Goal: Communication & Community: Answer question/provide support

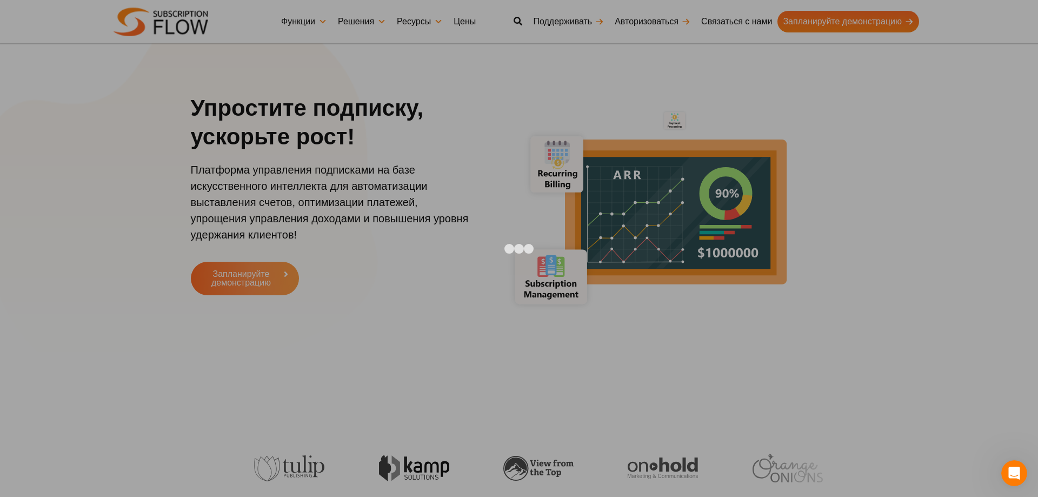
click at [806, 217] on div at bounding box center [519, 248] width 1038 height 497
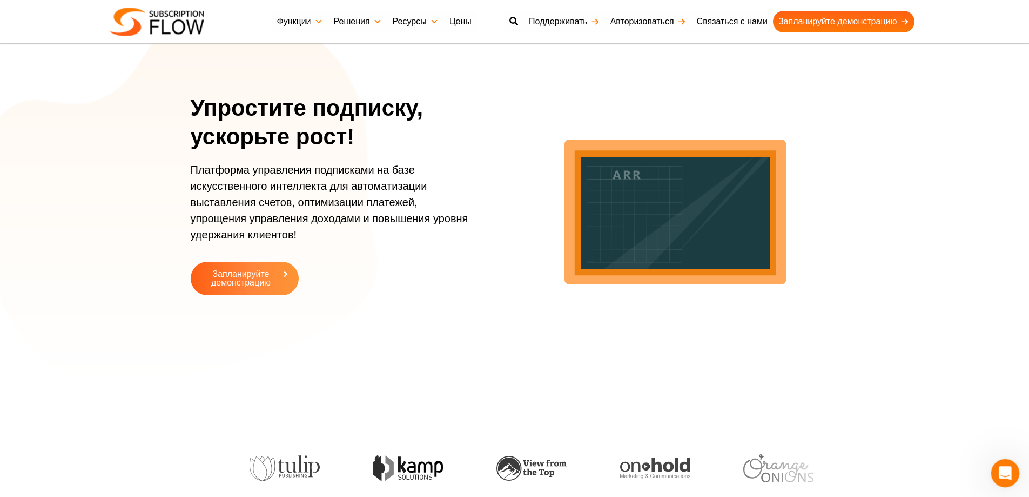
click at [1005, 476] on icon "Открытый Интерком Мессенджер" at bounding box center [1004, 472] width 18 height 18
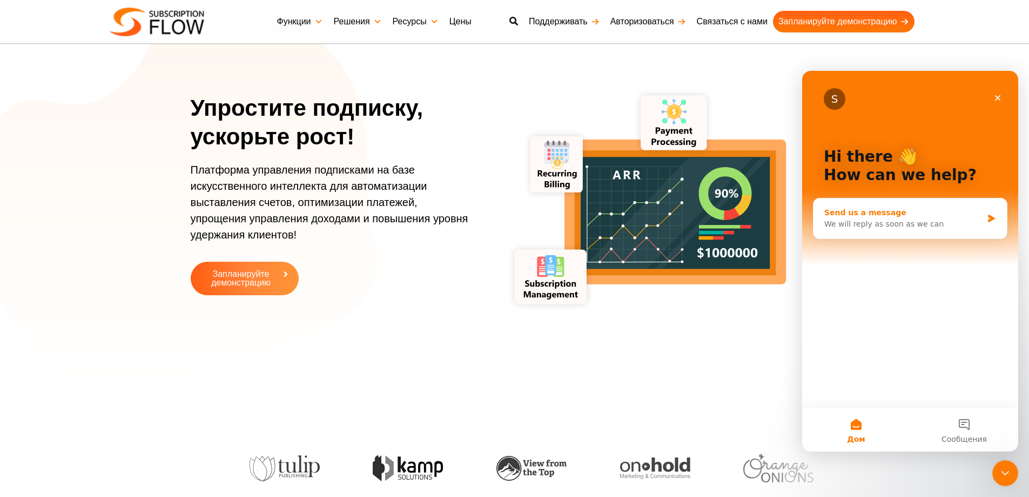
click at [948, 218] on div "We will reply as soon as we can" at bounding box center [904, 223] width 158 height 11
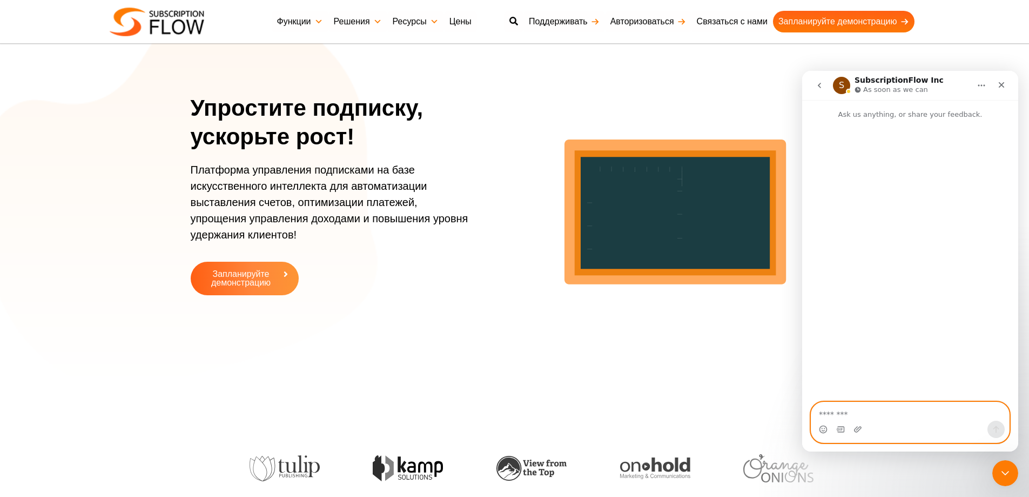
paste textarea "**********"
type textarea "**********"
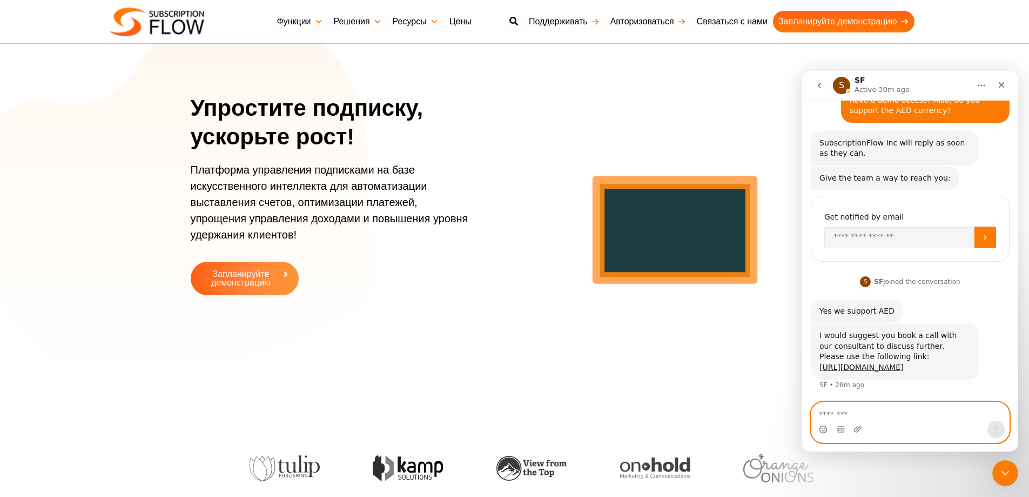
scroll to position [65, 0]
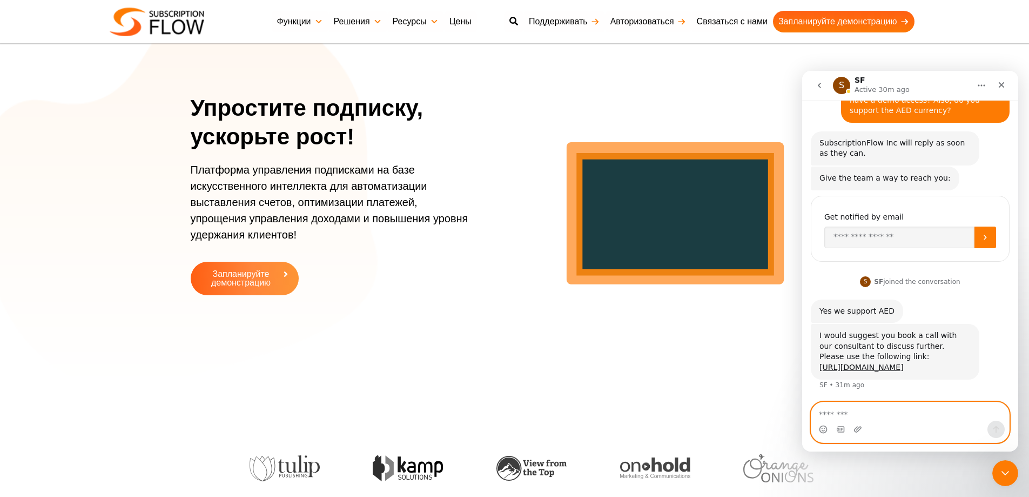
paste textarea "**********"
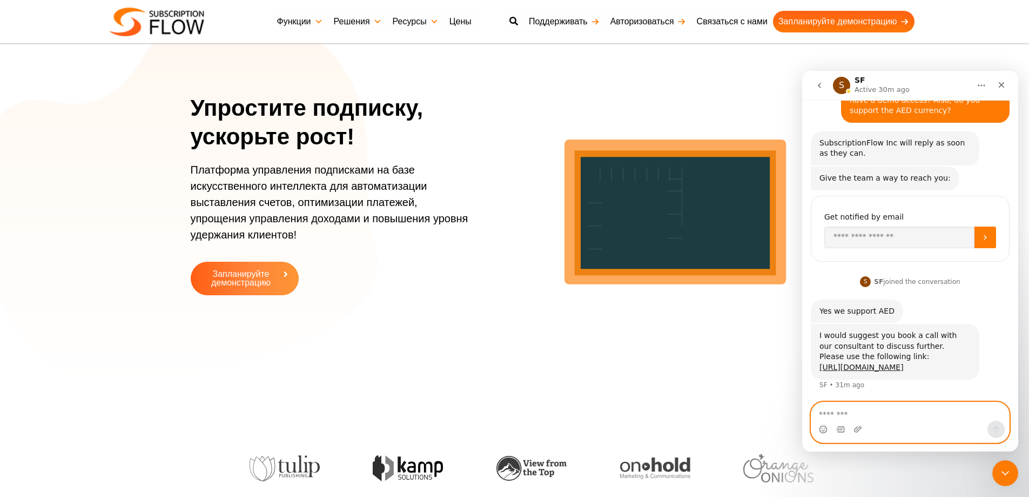
type textarea "**********"
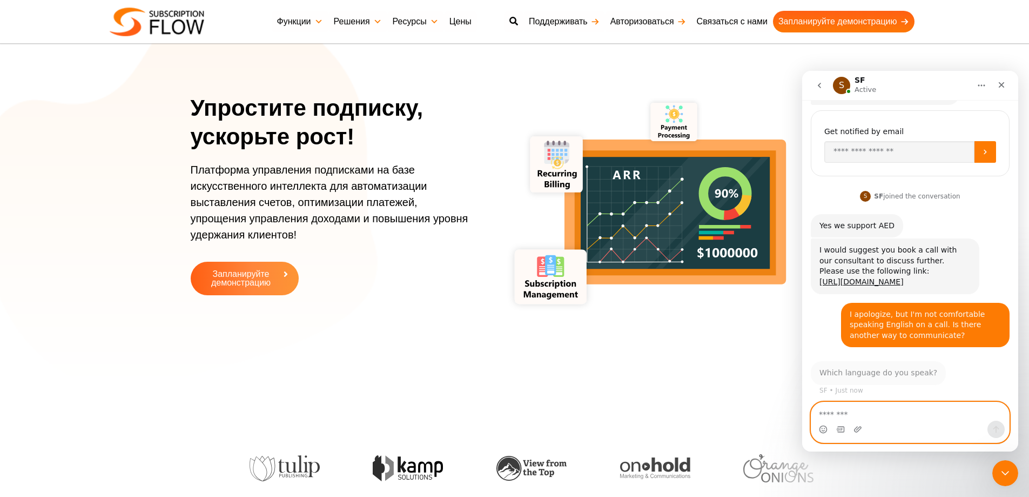
scroll to position [151, 0]
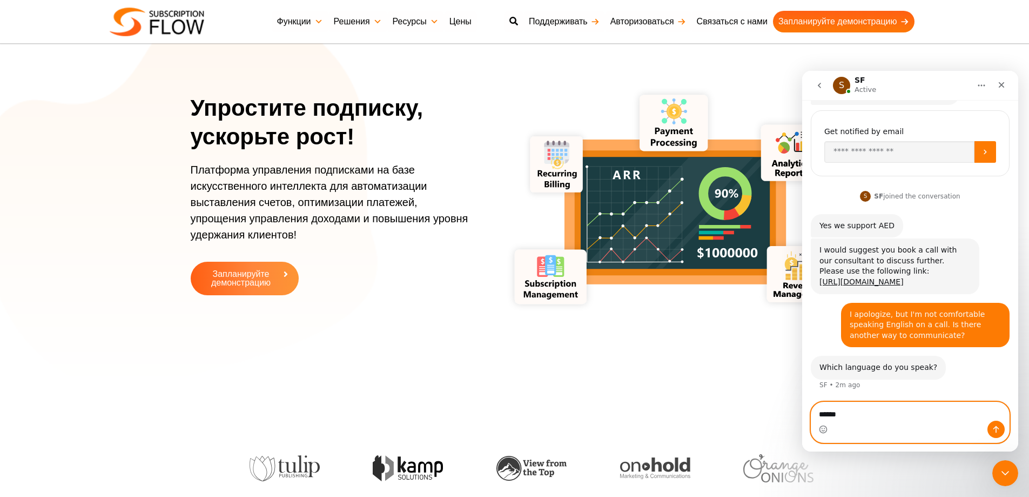
type textarea "*******"
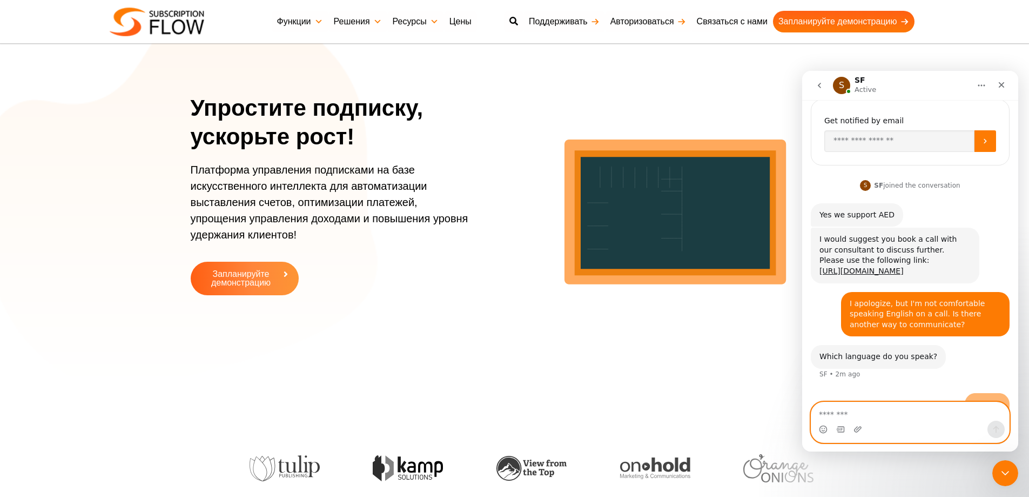
scroll to position [183, 0]
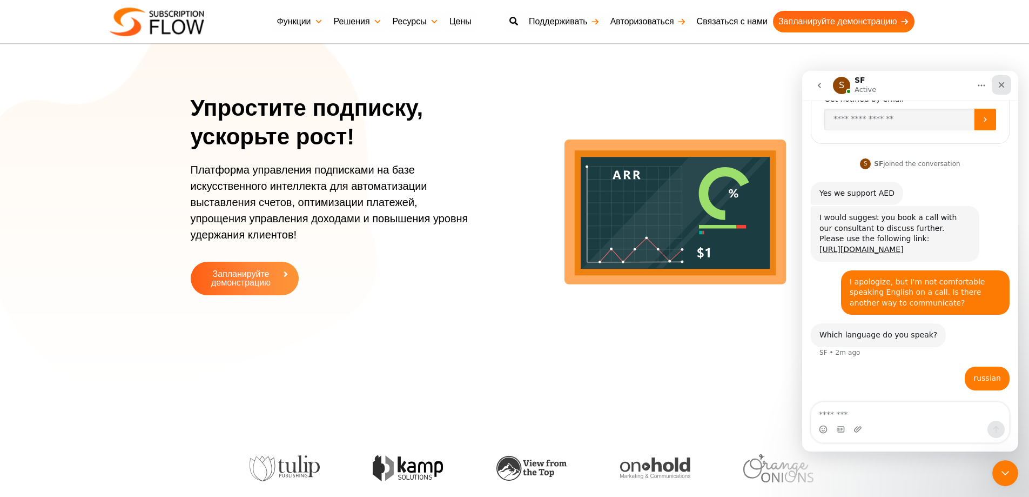
click at [1002, 83] on icon "Close" at bounding box center [1002, 85] width 9 height 9
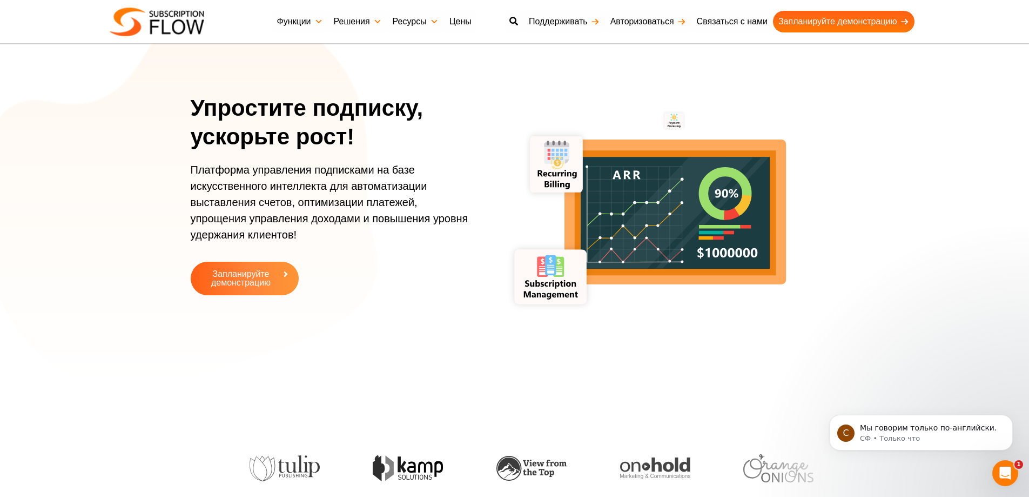
scroll to position [343, 0]
drag, startPoint x: 1740, startPoint y: 821, endPoint x: 927, endPoint y: 438, distance: 898.8
click at [927, 438] on p "СФ • Только что" at bounding box center [929, 438] width 139 height 10
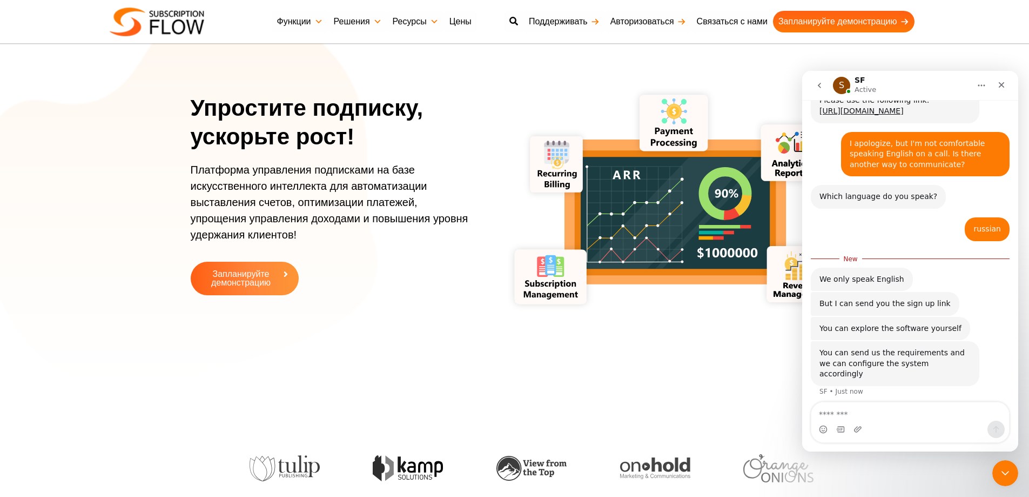
scroll to position [318, 0]
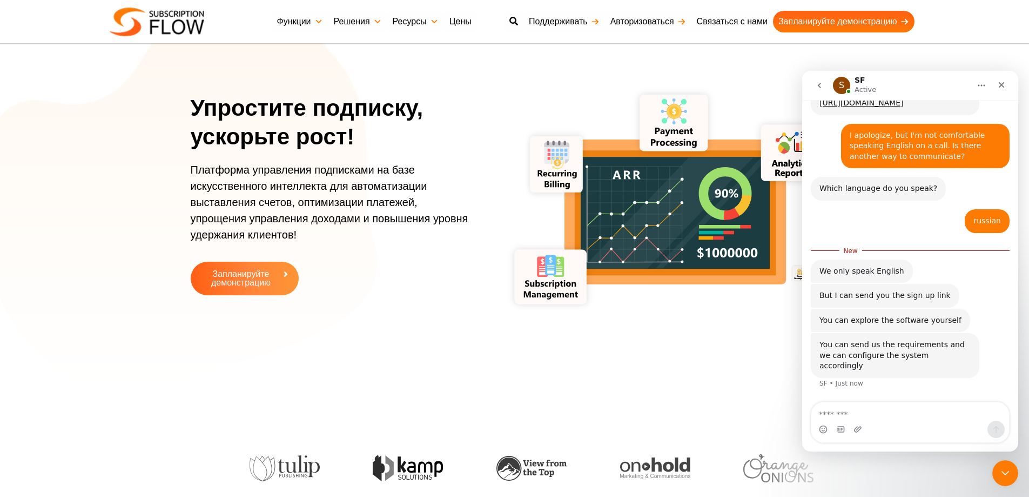
click at [882, 418] on textarea "Message…" at bounding box center [911, 411] width 198 height 18
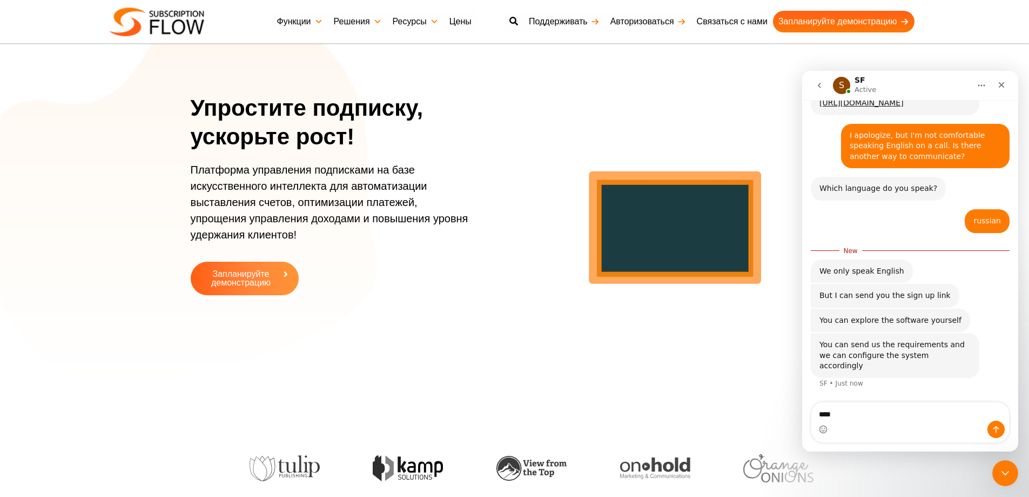
type textarea "*****"
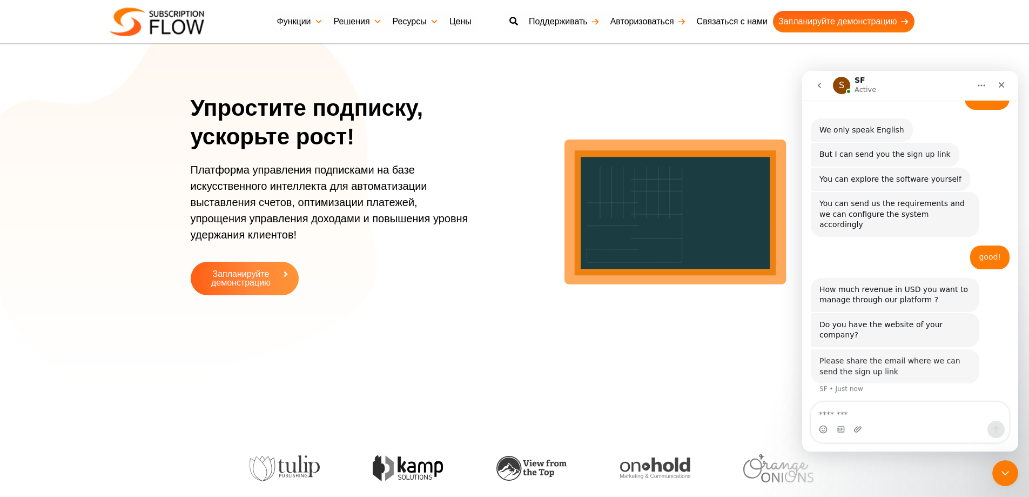
scroll to position [435, 0]
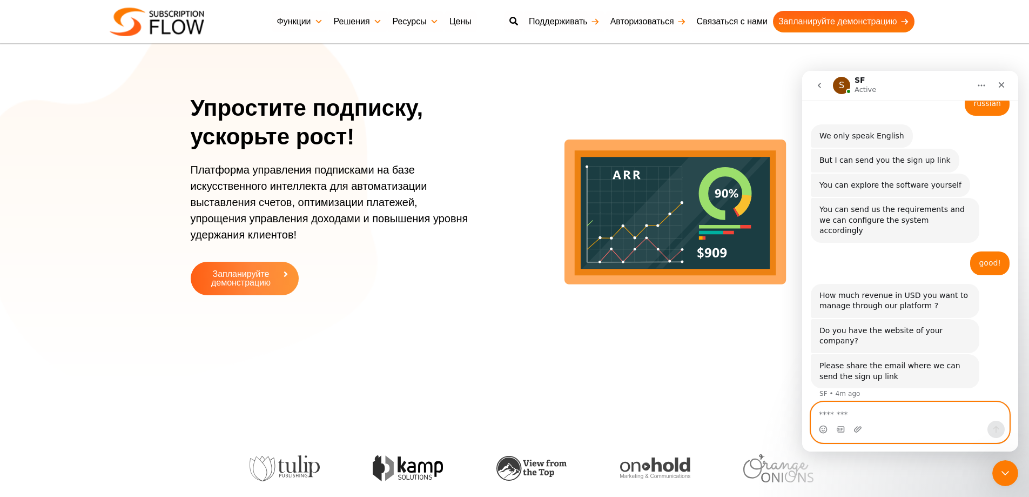
click at [872, 416] on textarea "Message…" at bounding box center [911, 411] width 198 height 18
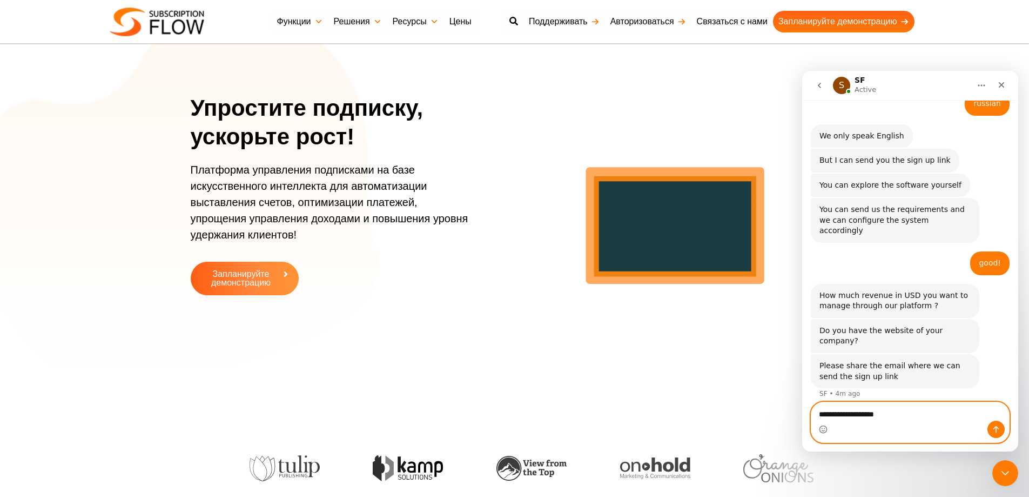
type textarea "**********"
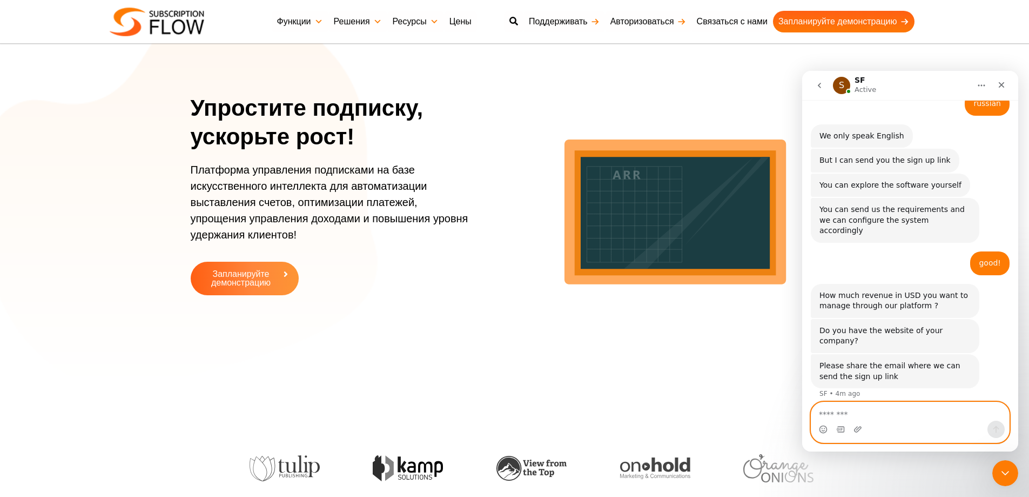
scroll to position [467, 0]
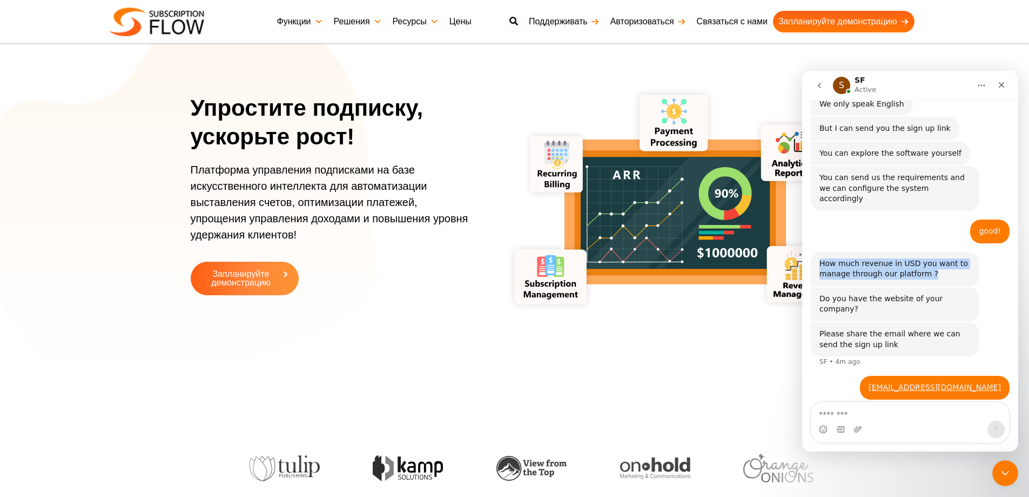
drag, startPoint x: 934, startPoint y: 276, endPoint x: 819, endPoint y: 265, distance: 115.6
click at [819, 265] on div "How much revenue in USD you want to manage through our platform ? SF • 5m ago" at bounding box center [895, 269] width 169 height 34
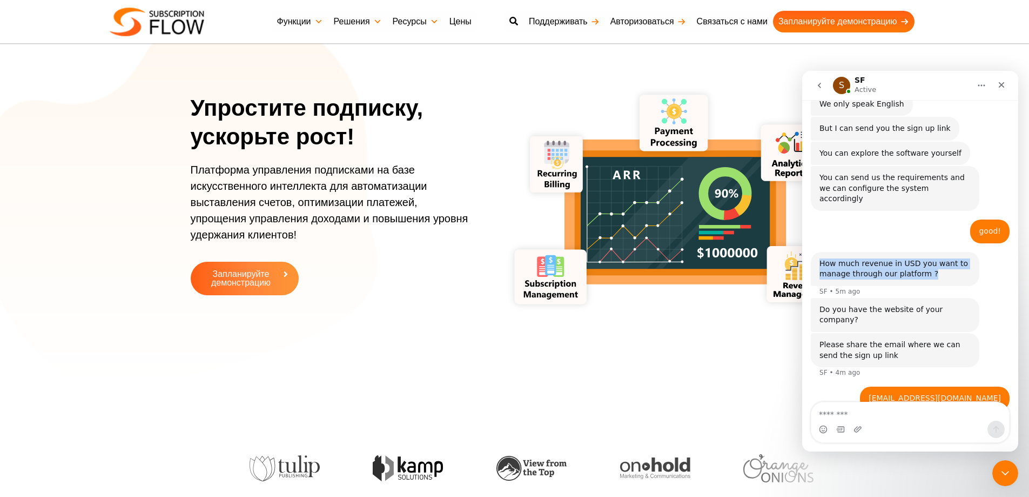
copy div "How much revenue in USD you want to manage through our platform ?"
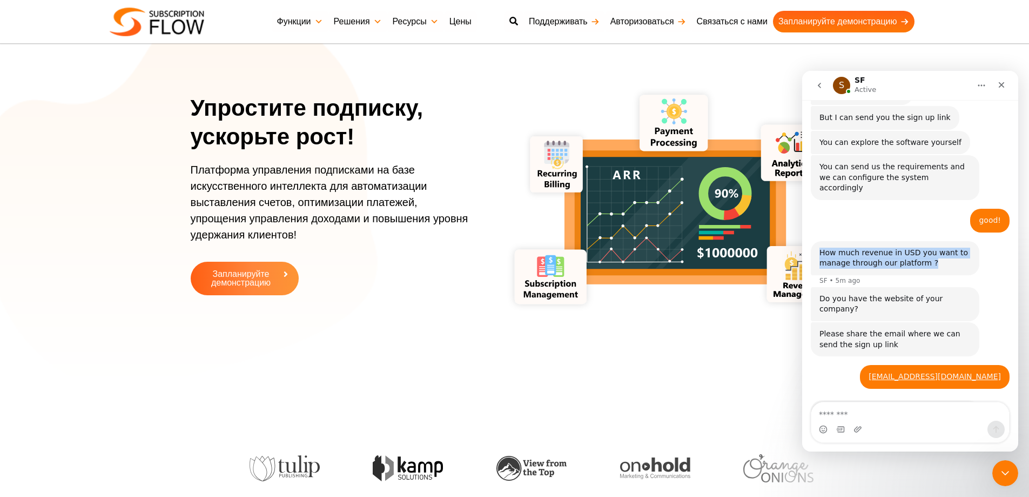
scroll to position [510, 0]
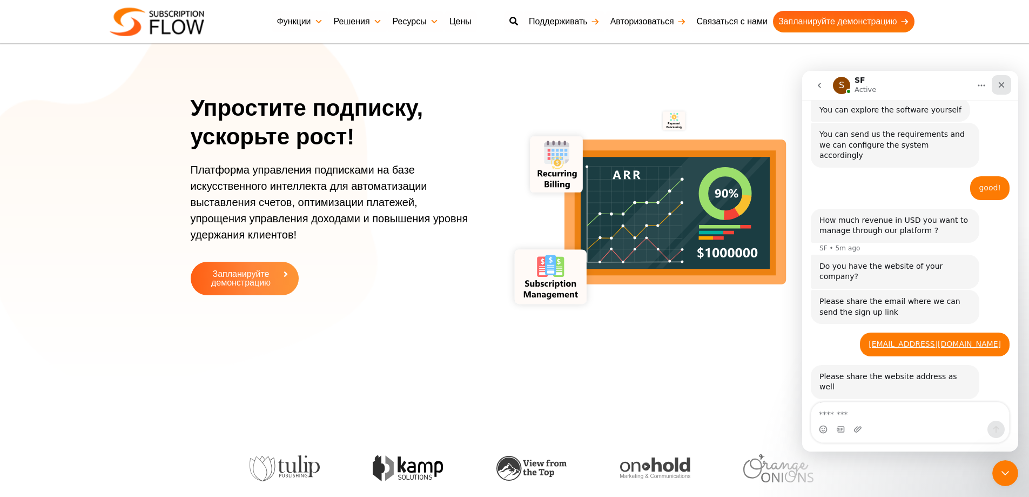
drag, startPoint x: 998, startPoint y: 83, endPoint x: 1809, endPoint y: 156, distance: 813.9
click at [998, 83] on icon "Close" at bounding box center [1002, 85] width 9 height 9
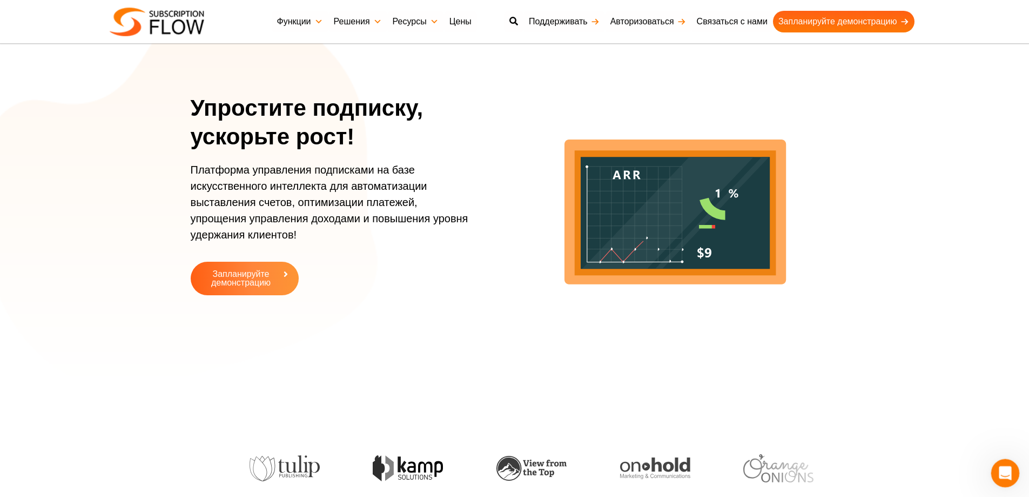
click at [1008, 473] on icon "Open Intercom Messenger" at bounding box center [1004, 472] width 18 height 18
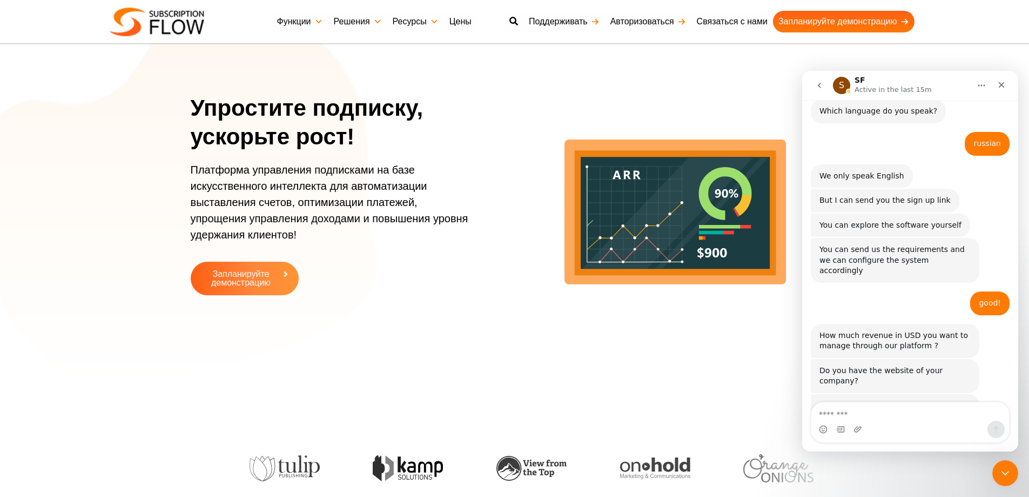
scroll to position [499, 0]
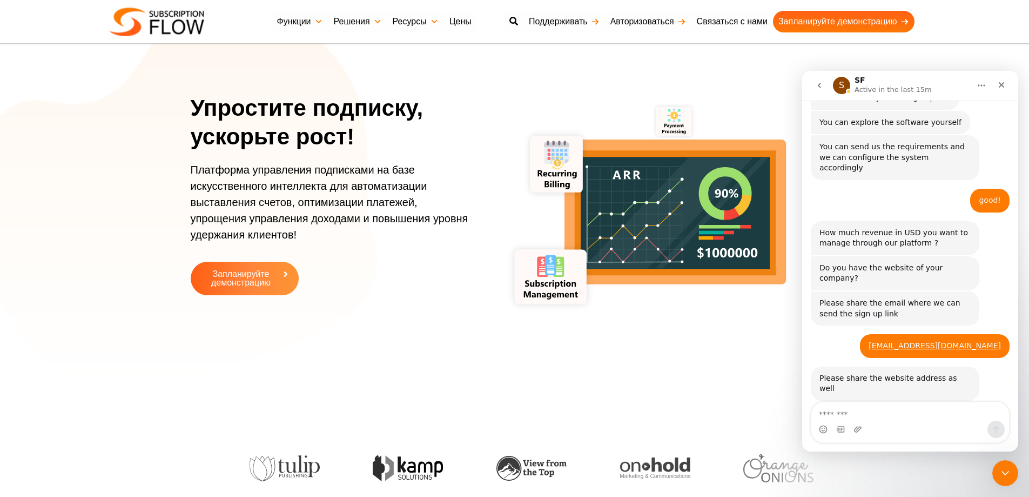
click at [986, 238] on div "How much revenue in USD you want to manage through our platform ? SF • 13m ago" at bounding box center [910, 238] width 199 height 35
click at [942, 241] on div "How much revenue in USD you want to manage through our platform ?" at bounding box center [895, 238] width 151 height 21
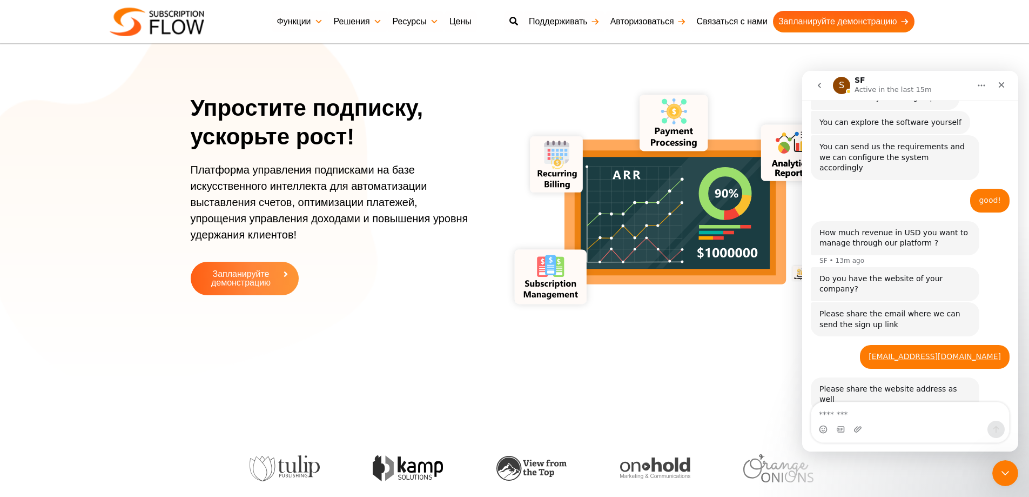
click at [941, 240] on div "How much revenue in USD you want to manage through our platform ?" at bounding box center [895, 238] width 151 height 21
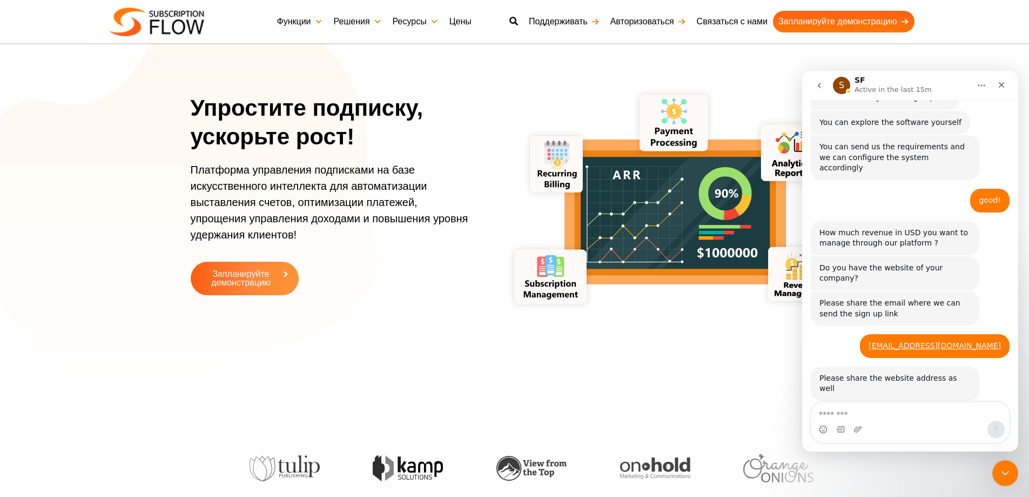
click at [941, 240] on div "How much revenue in USD you want to manage through our platform ?" at bounding box center [895, 238] width 151 height 21
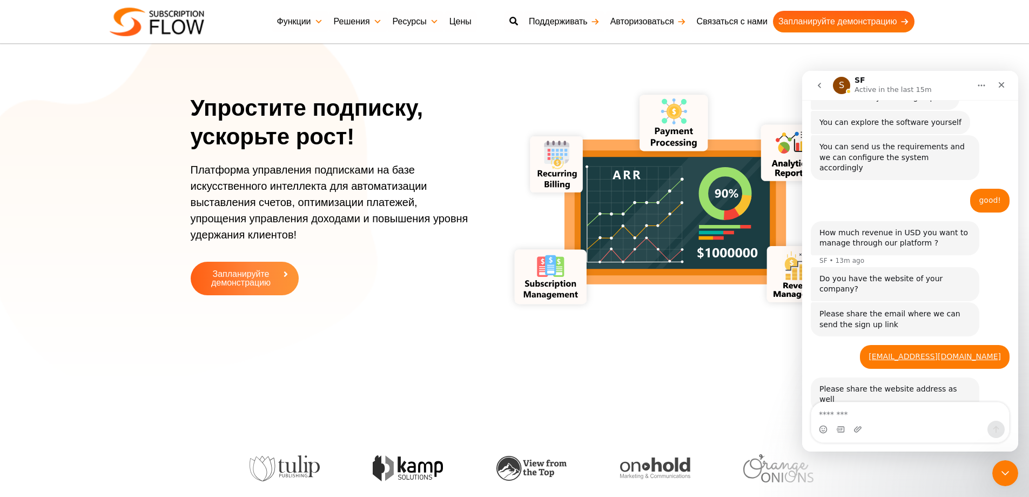
scroll to position [510, 0]
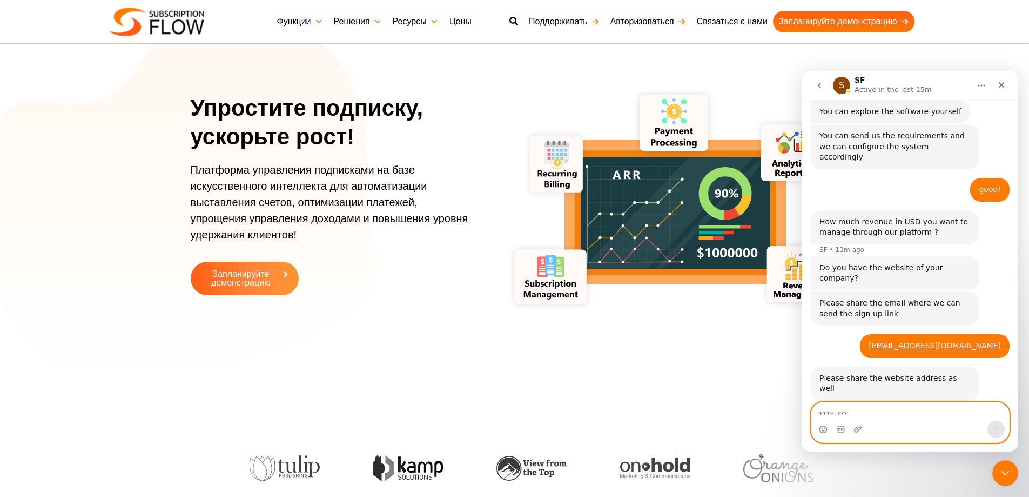
click at [852, 412] on textarea "Message…" at bounding box center [911, 411] width 198 height 18
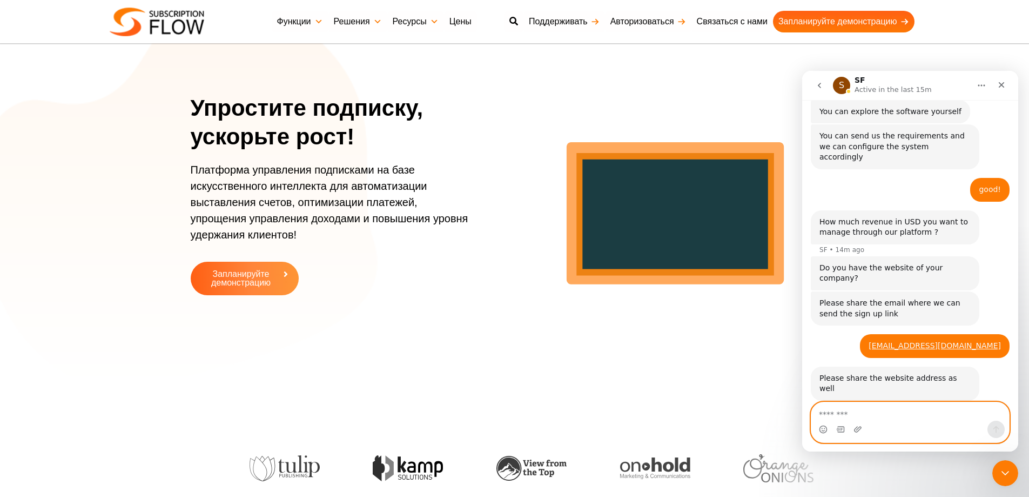
paste textarea "**********"
type textarea "**********"
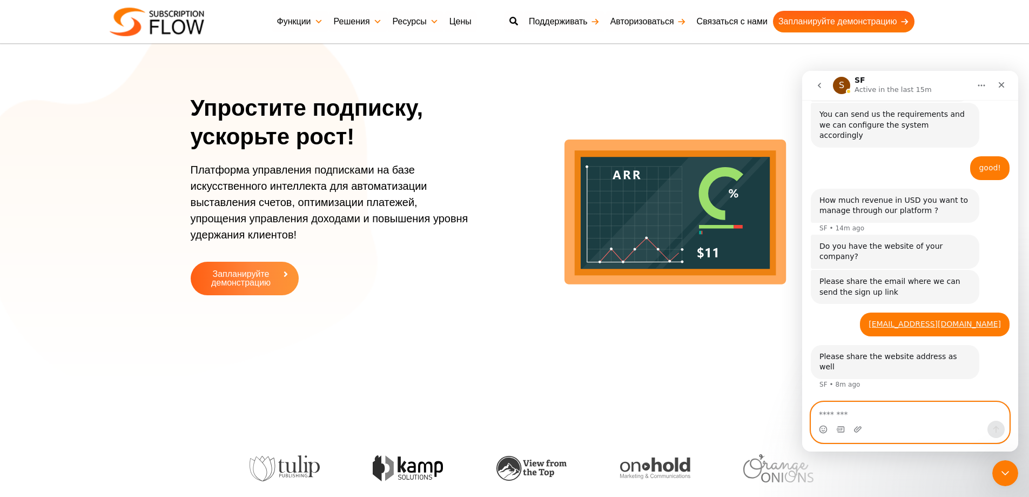
scroll to position [564, 0]
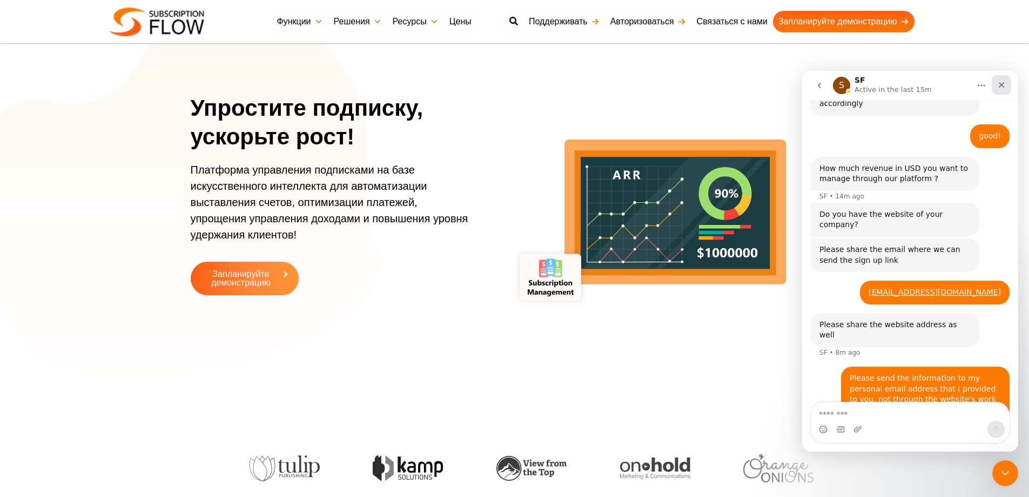
click at [1000, 83] on icon "Close" at bounding box center [1002, 85] width 6 height 6
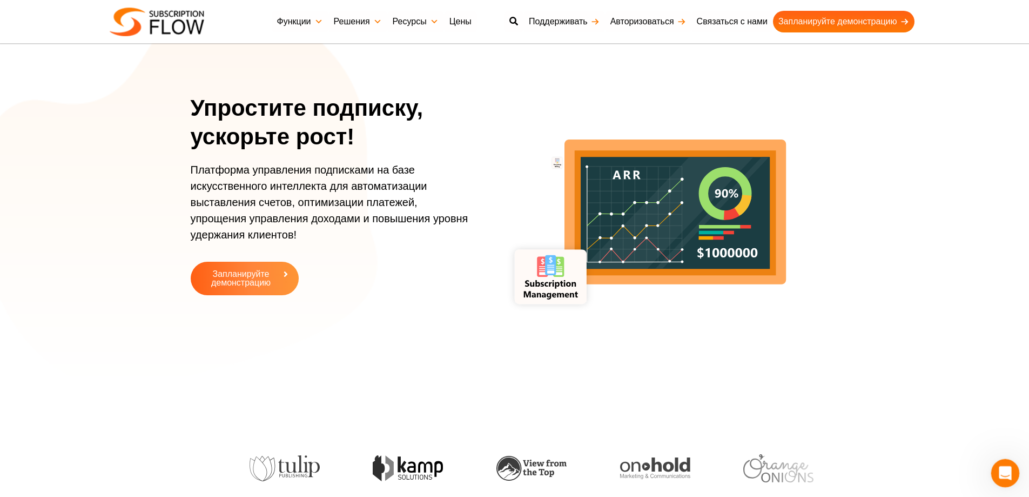
click at [996, 473] on icon "Open Intercom Messenger" at bounding box center [1004, 472] width 18 height 18
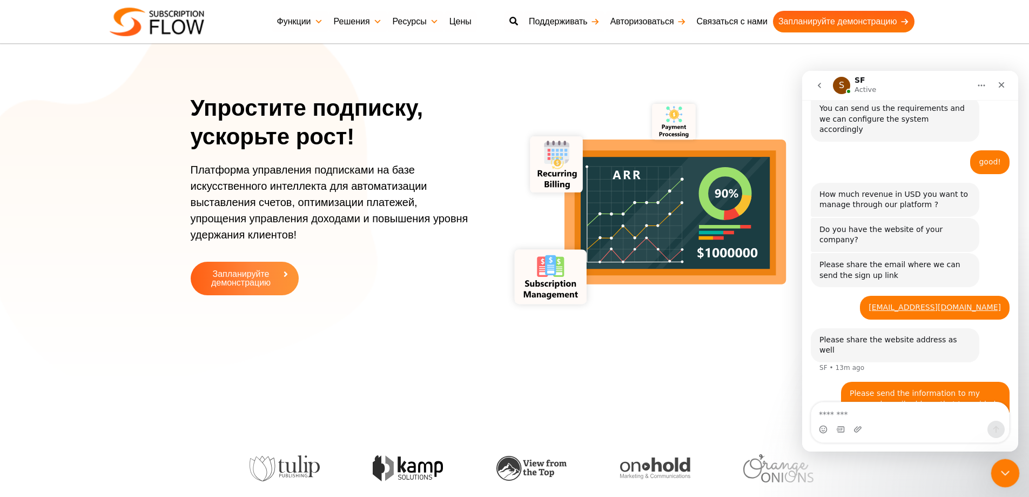
scroll to position [553, 0]
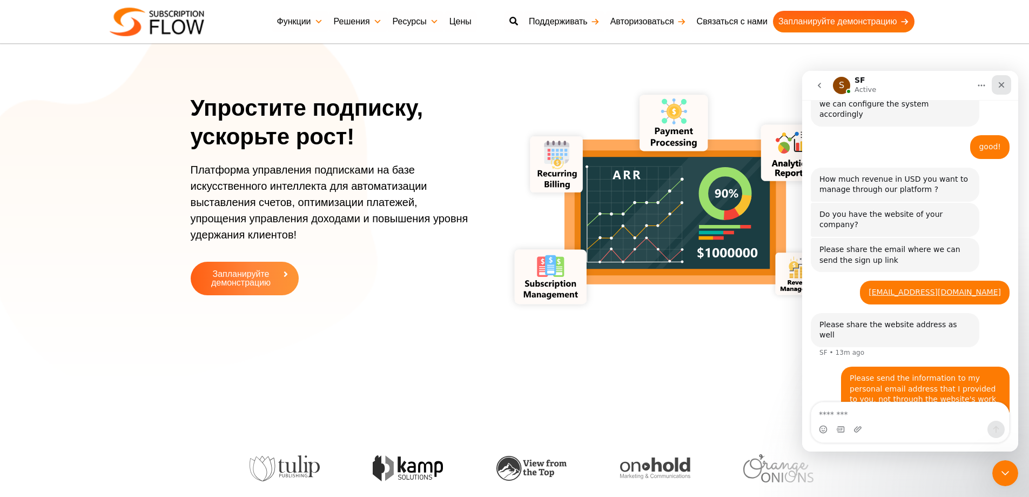
drag, startPoint x: 1008, startPoint y: 83, endPoint x: 1807, endPoint y: 159, distance: 802.3
click at [1008, 83] on div "Close" at bounding box center [1001, 84] width 19 height 19
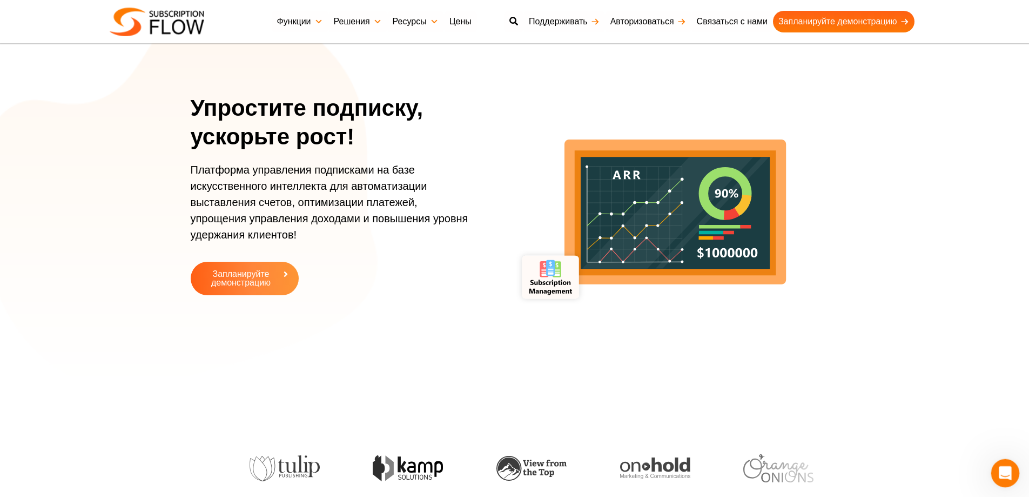
click at [1013, 474] on div "Open Intercom Messenger" at bounding box center [1004, 471] width 36 height 36
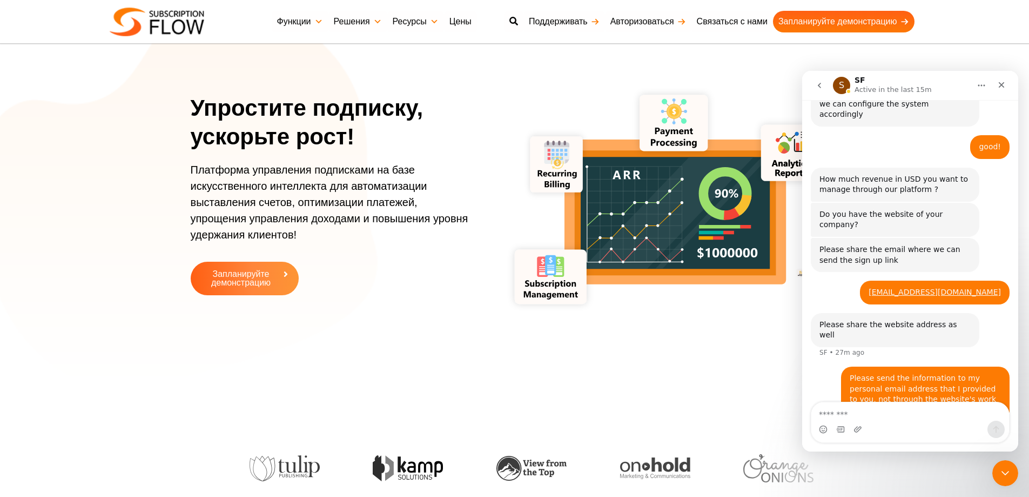
click at [942, 37] on header "Поддерживать Авторизоваться Лучшее программное обеспечение для управления подпи…" at bounding box center [514, 21] width 1029 height 43
